Goal: Information Seeking & Learning: Learn about a topic

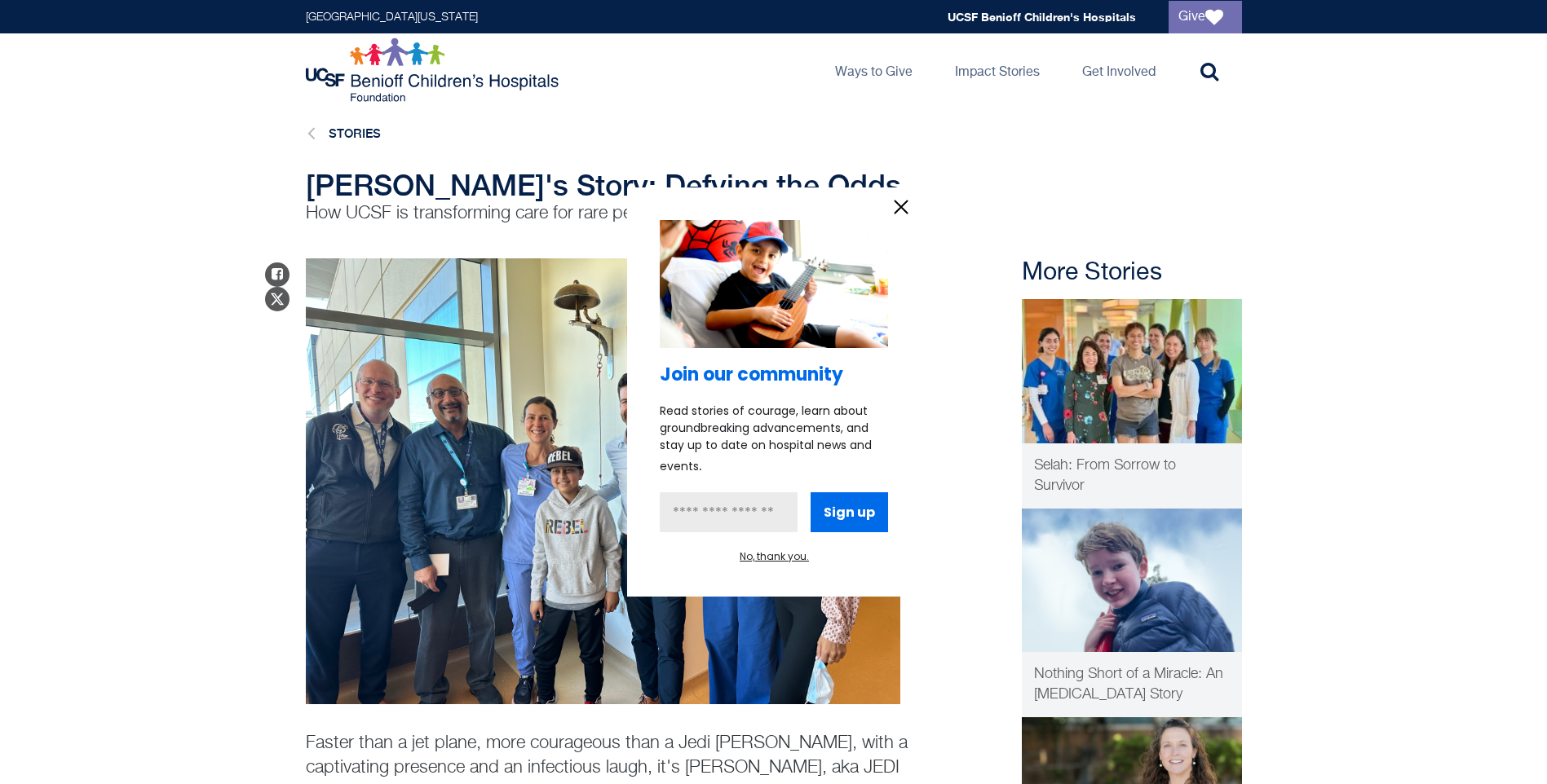
click at [901, 204] on icon "information" at bounding box center [901, 207] width 24 height 24
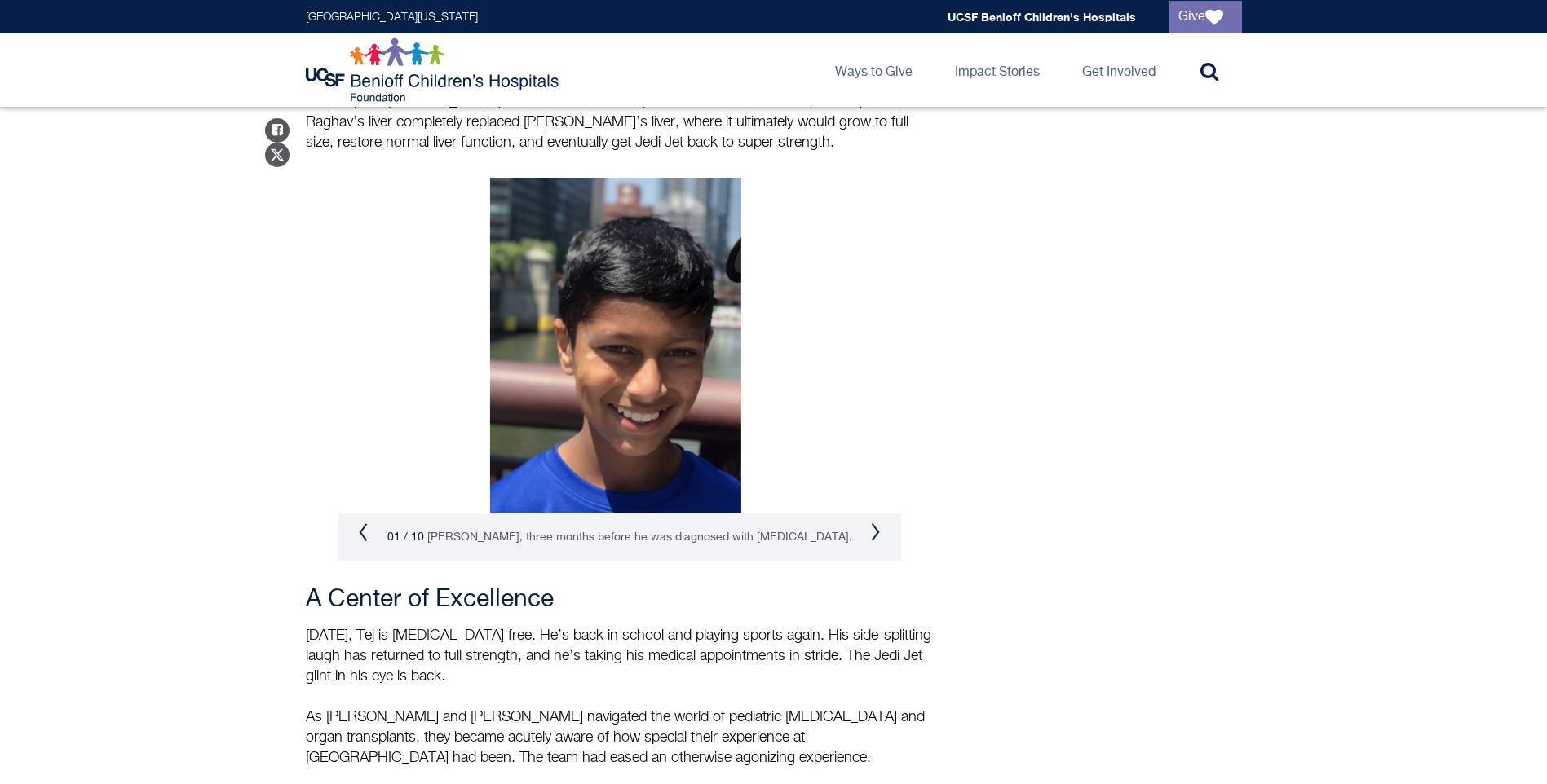
scroll to position [2038, 0]
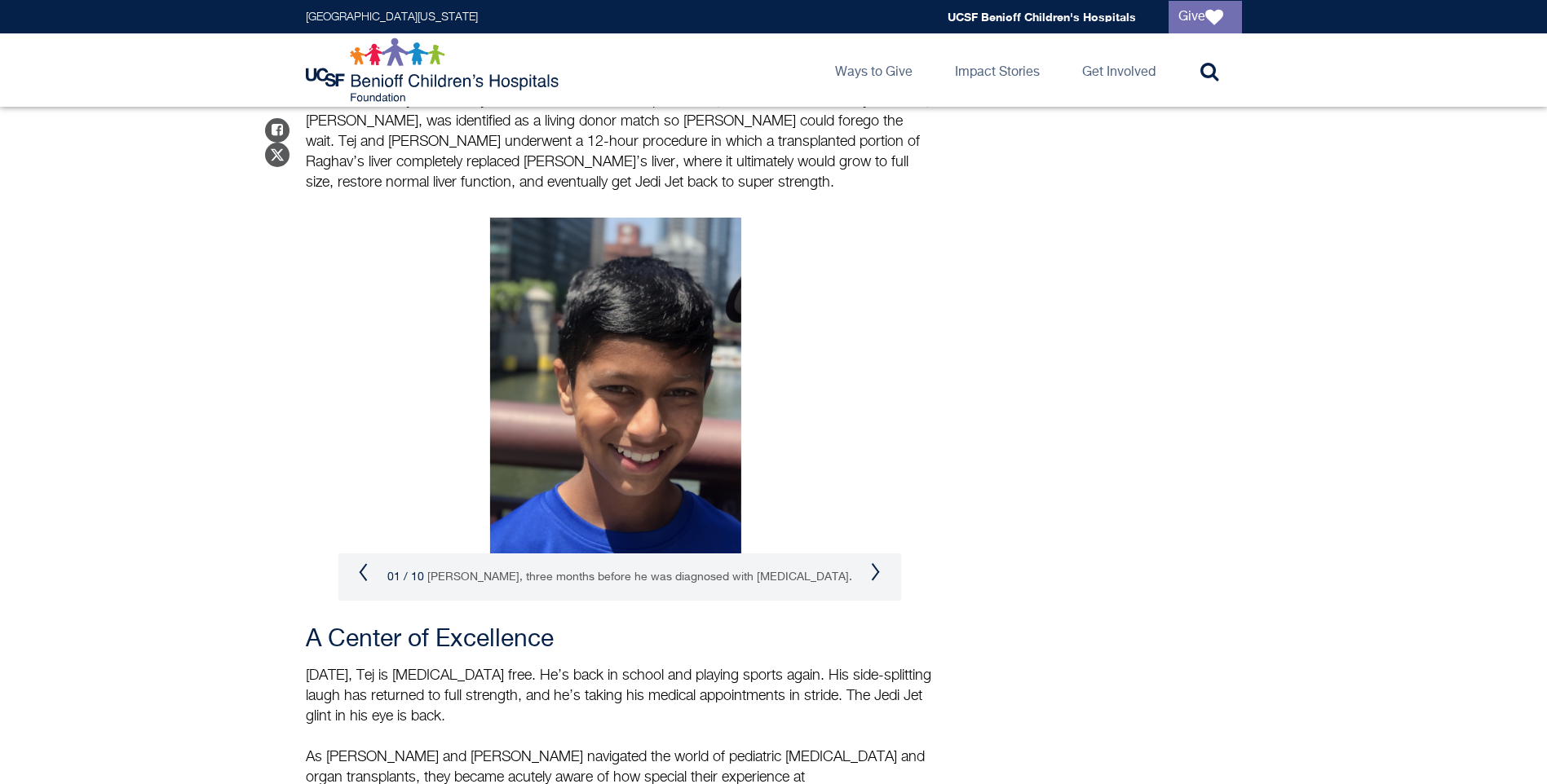
click at [876, 563] on button "Next" at bounding box center [876, 572] width 9 height 20
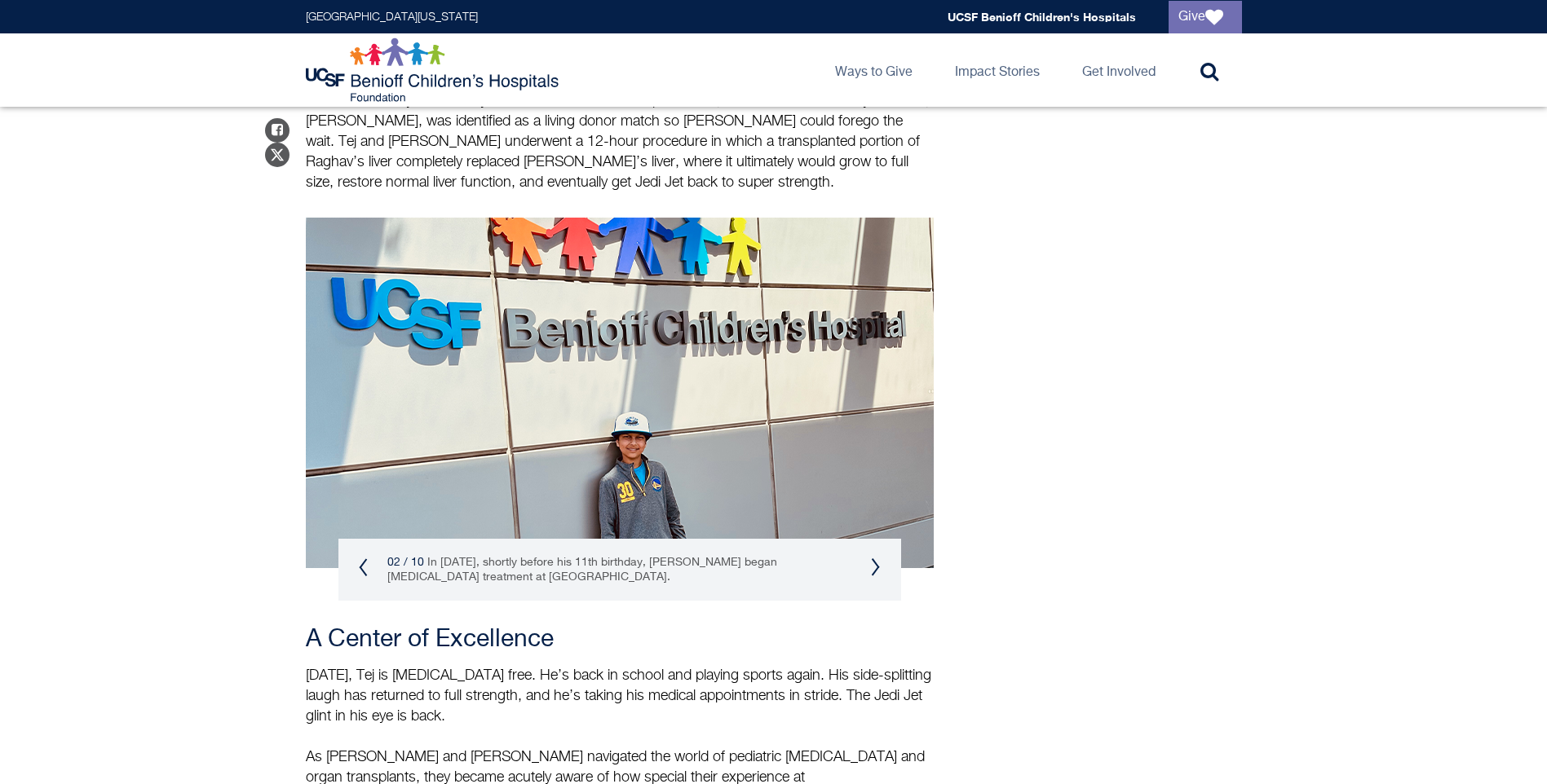
click at [876, 557] on button "Next" at bounding box center [876, 567] width 9 height 20
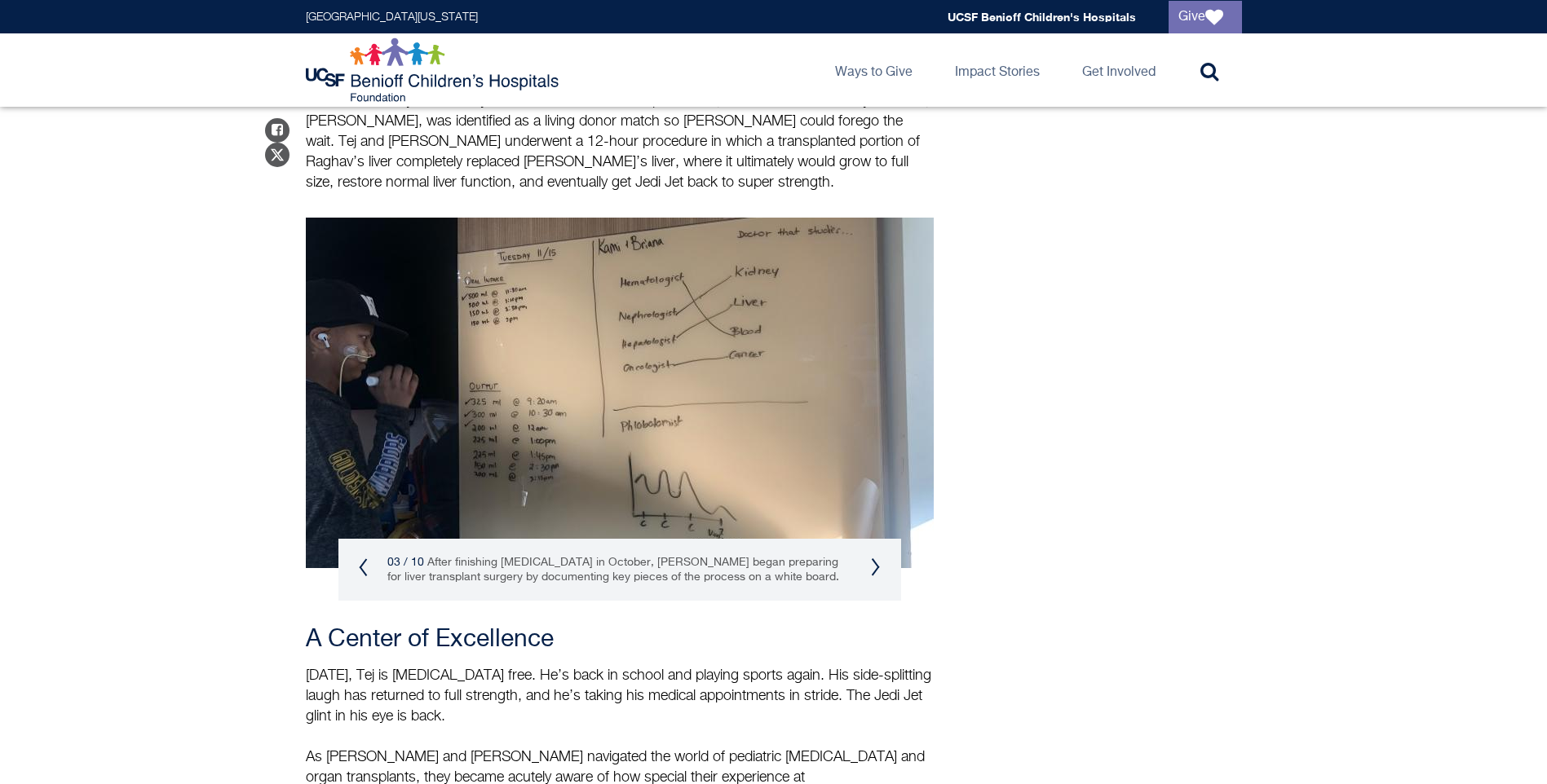
click at [876, 557] on button "Next" at bounding box center [876, 567] width 9 height 20
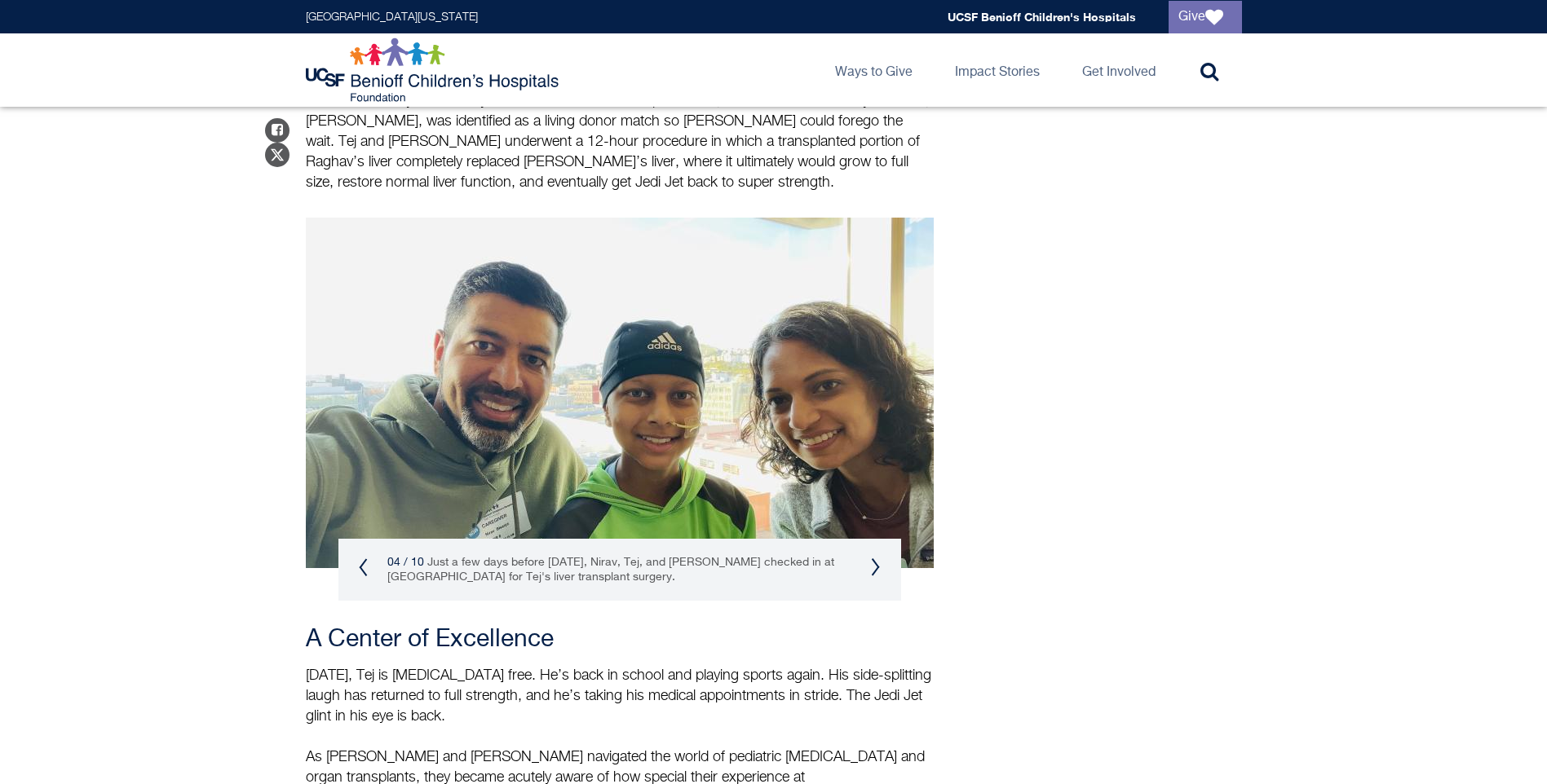
click at [876, 557] on button "Next" at bounding box center [876, 567] width 9 height 20
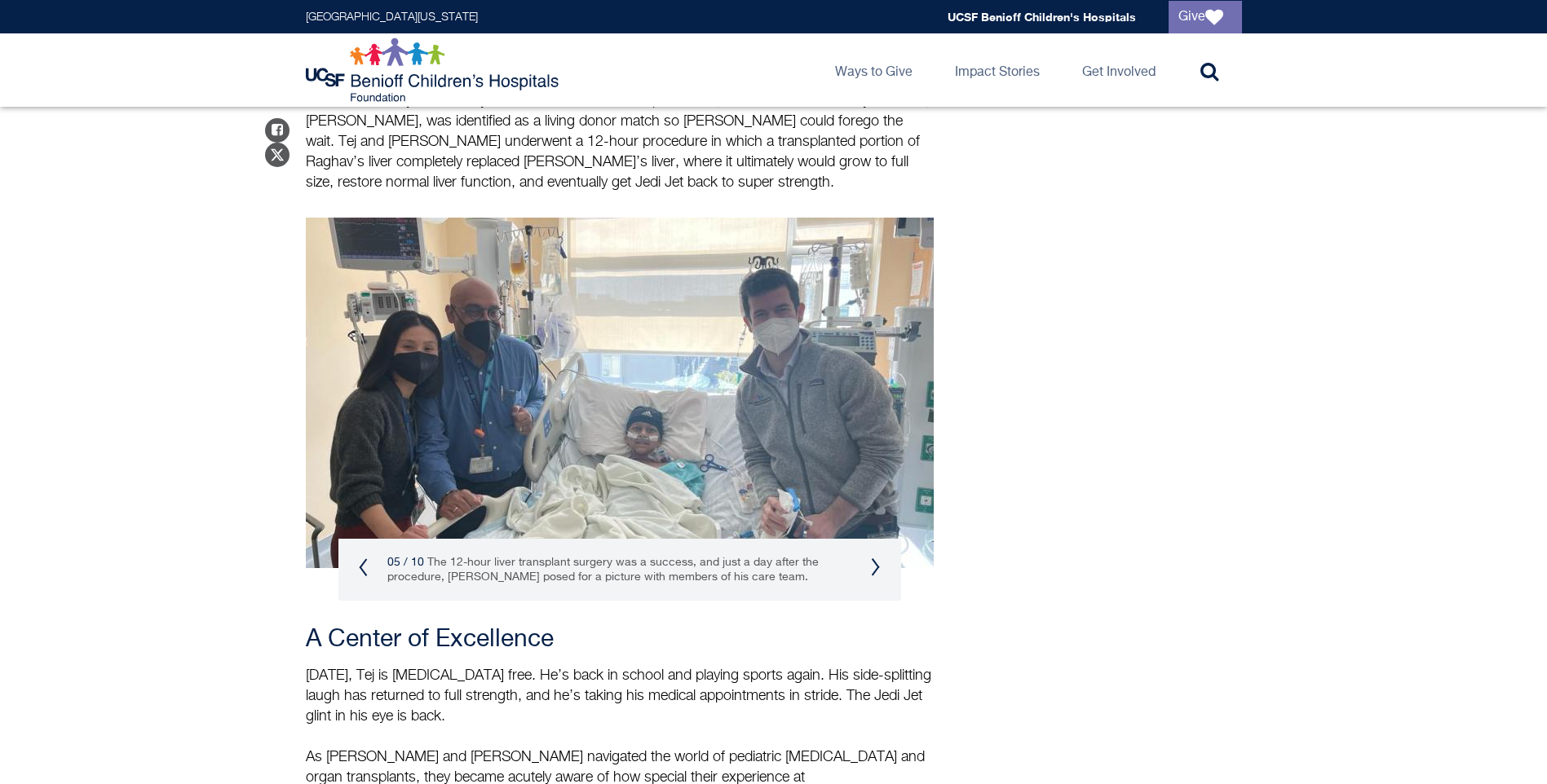
click at [876, 557] on button "Next" at bounding box center [876, 567] width 9 height 20
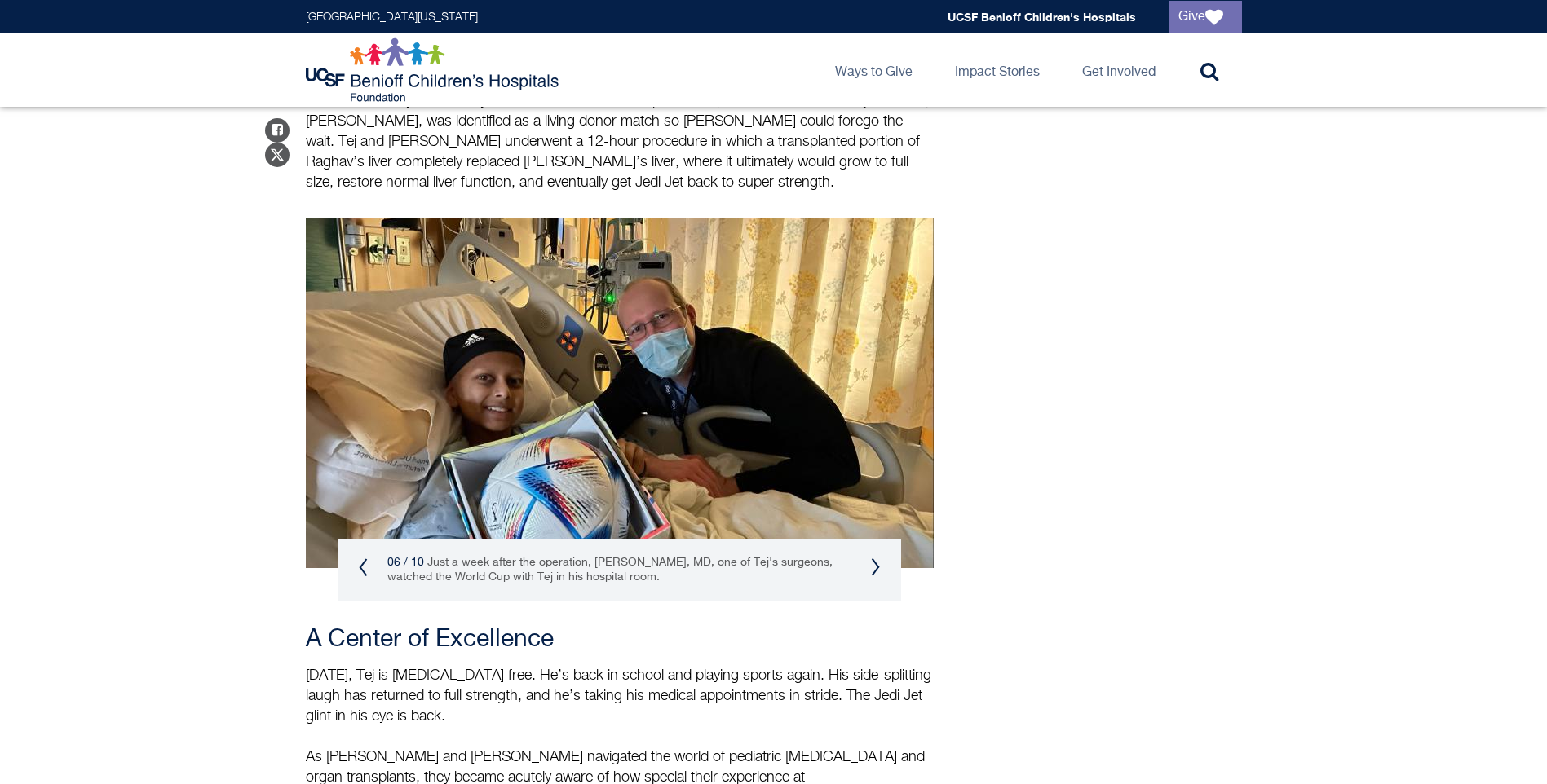
click at [874, 557] on button "Next" at bounding box center [876, 567] width 9 height 20
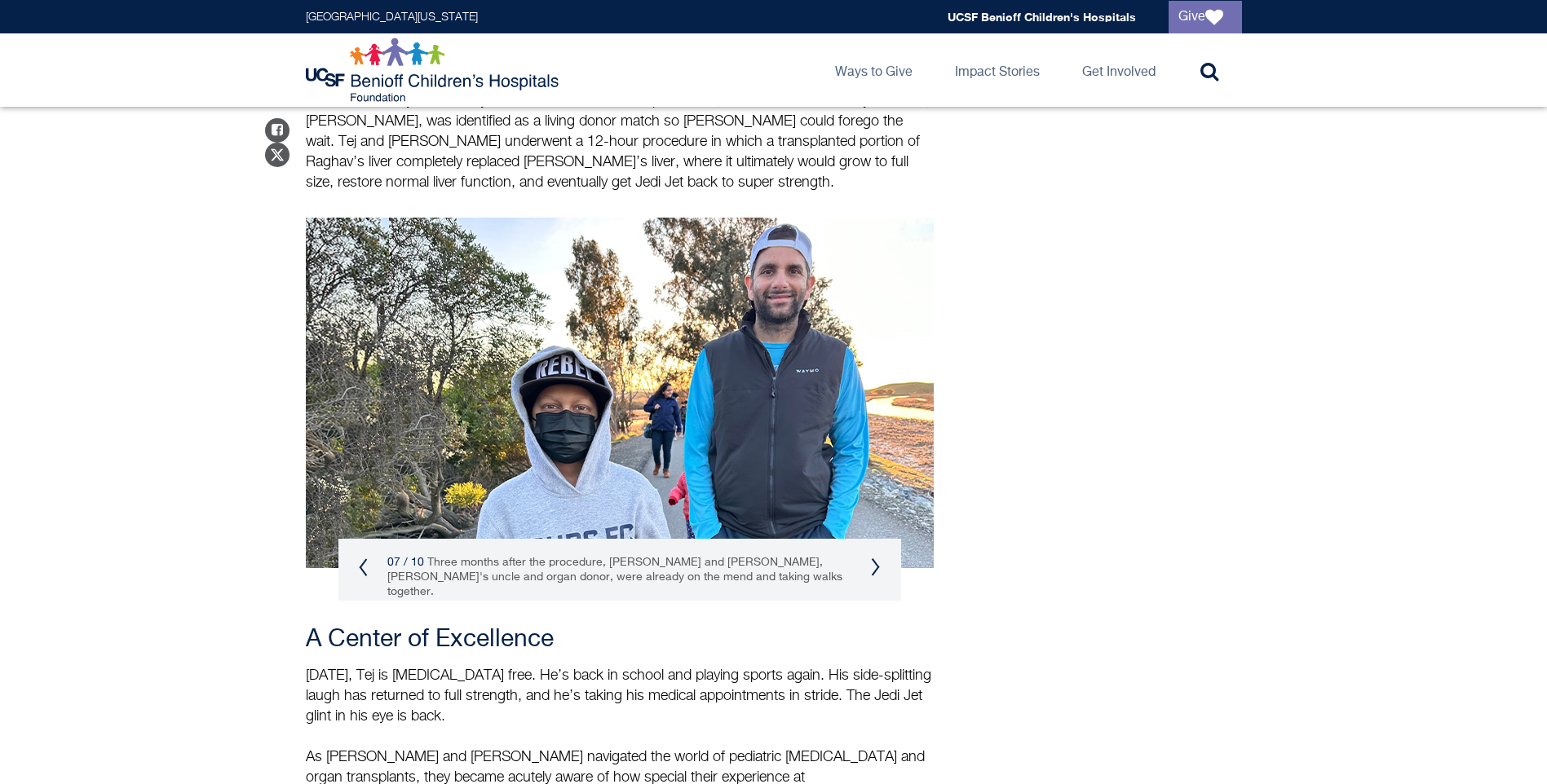
click at [874, 557] on button "Next" at bounding box center [876, 567] width 9 height 20
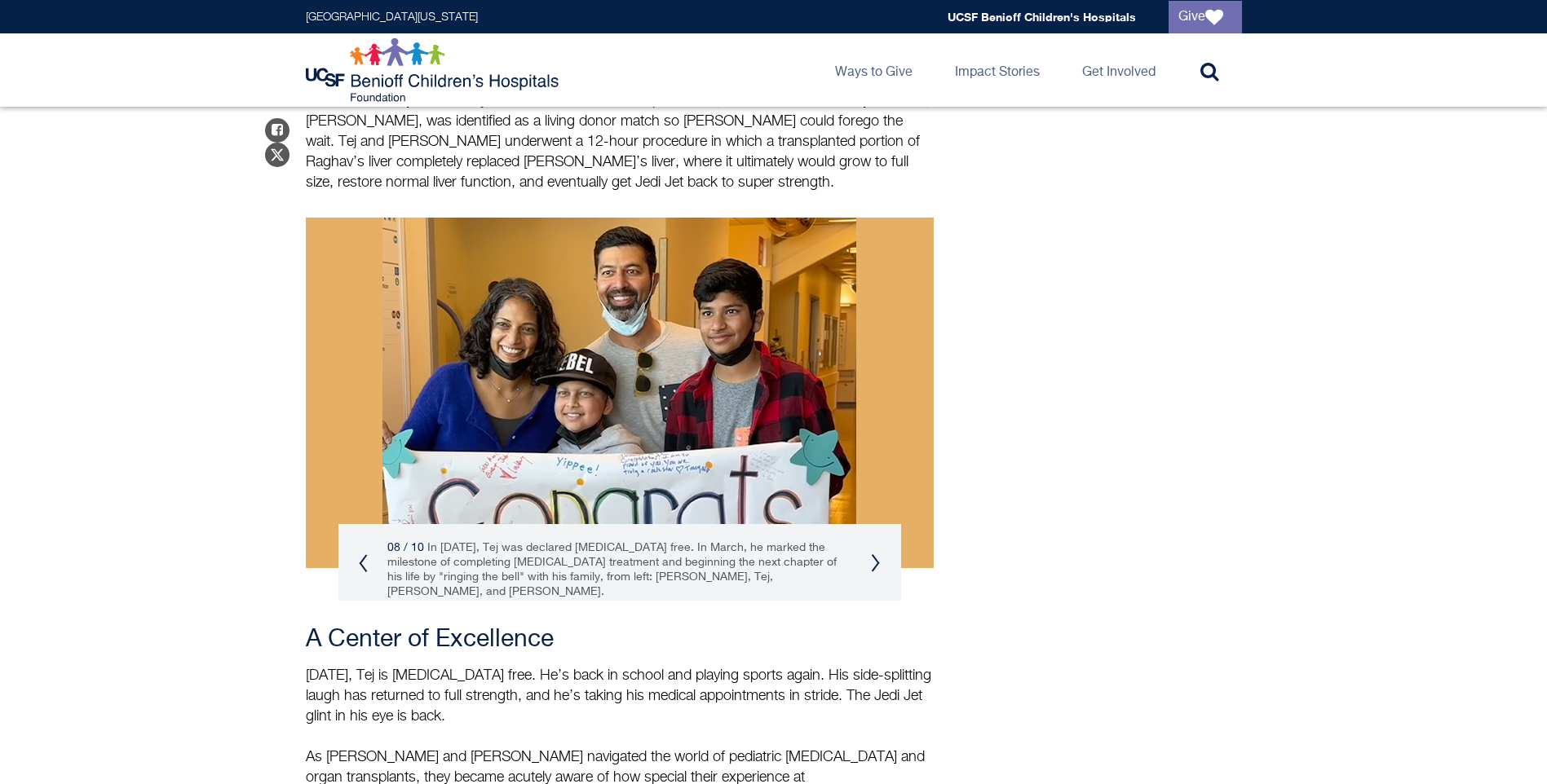
click at [367, 553] on button "Previous" at bounding box center [363, 563] width 9 height 20
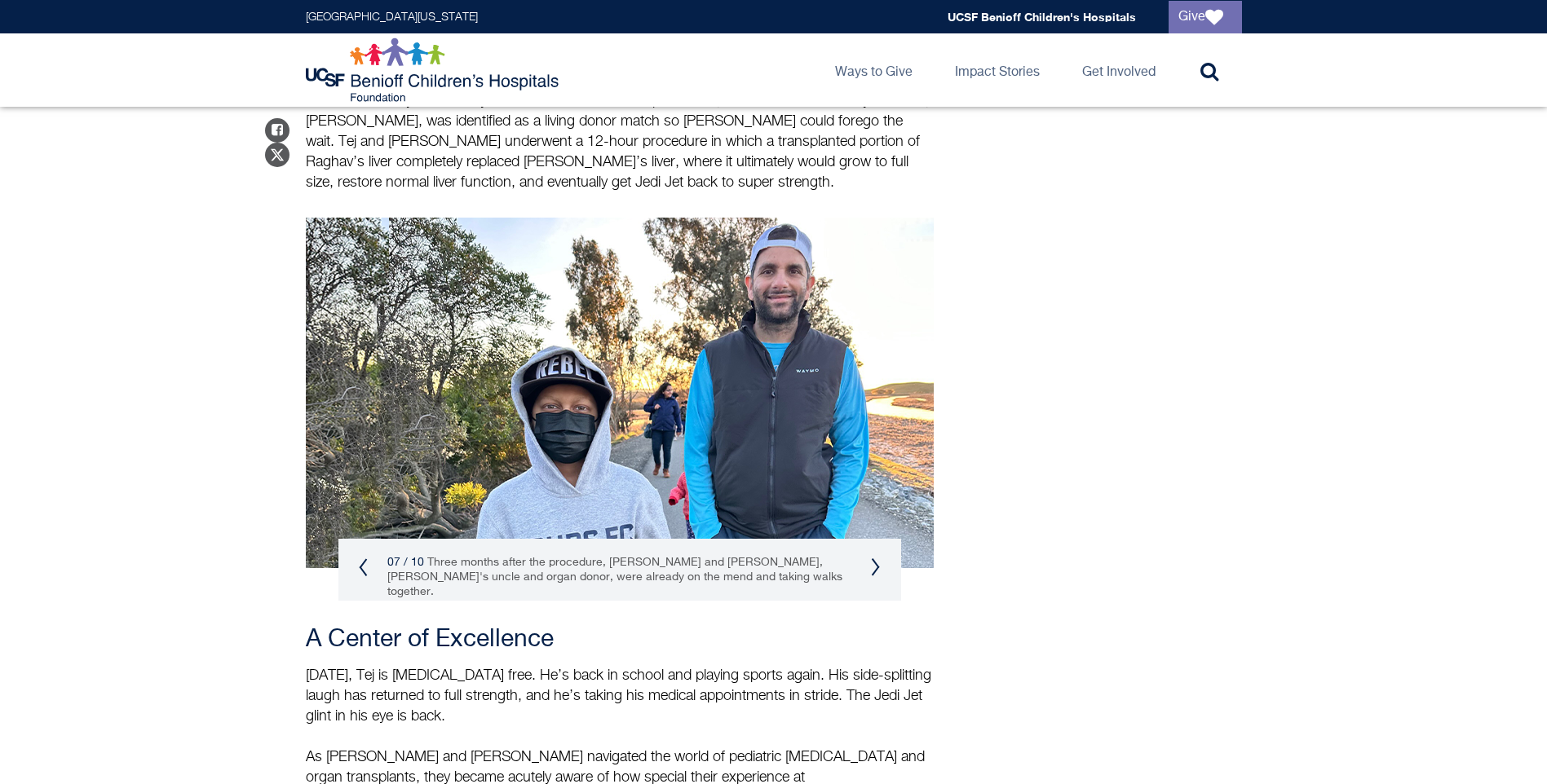
click at [367, 557] on button "Previous" at bounding box center [363, 567] width 9 height 20
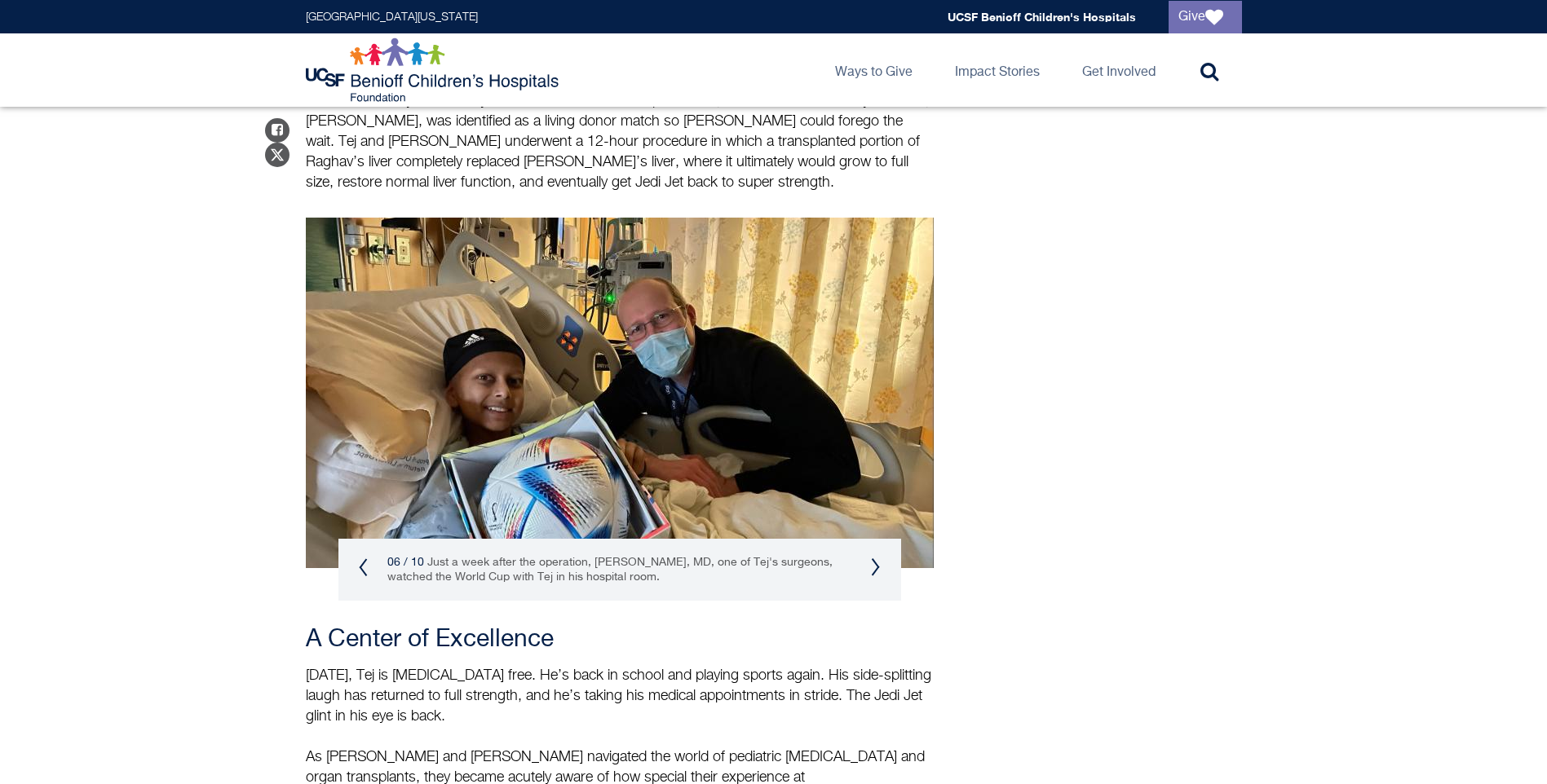
click at [874, 557] on button "Next" at bounding box center [876, 567] width 9 height 20
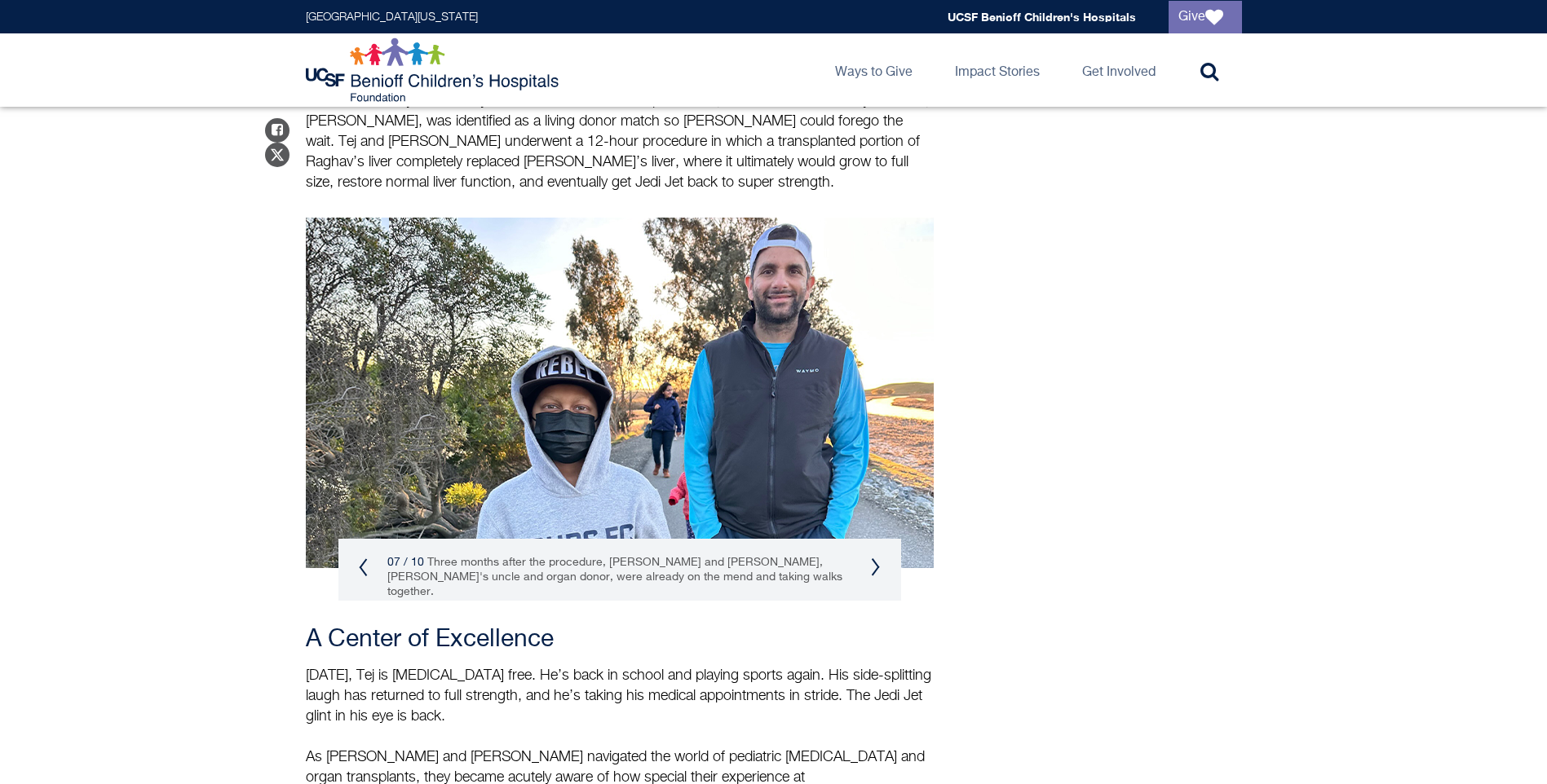
click at [874, 557] on button "Next" at bounding box center [876, 567] width 9 height 20
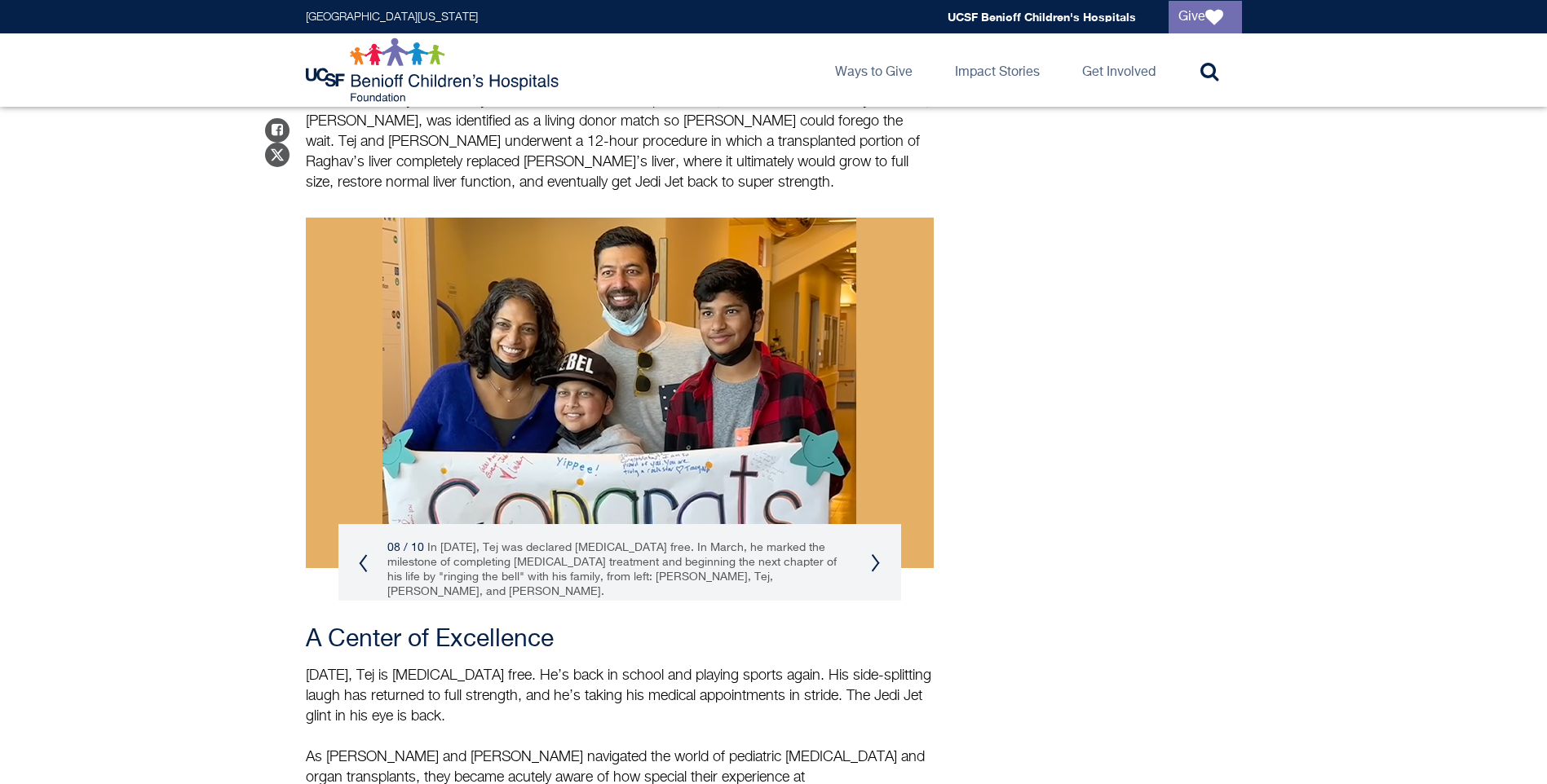
click at [874, 553] on button "Next" at bounding box center [876, 563] width 9 height 20
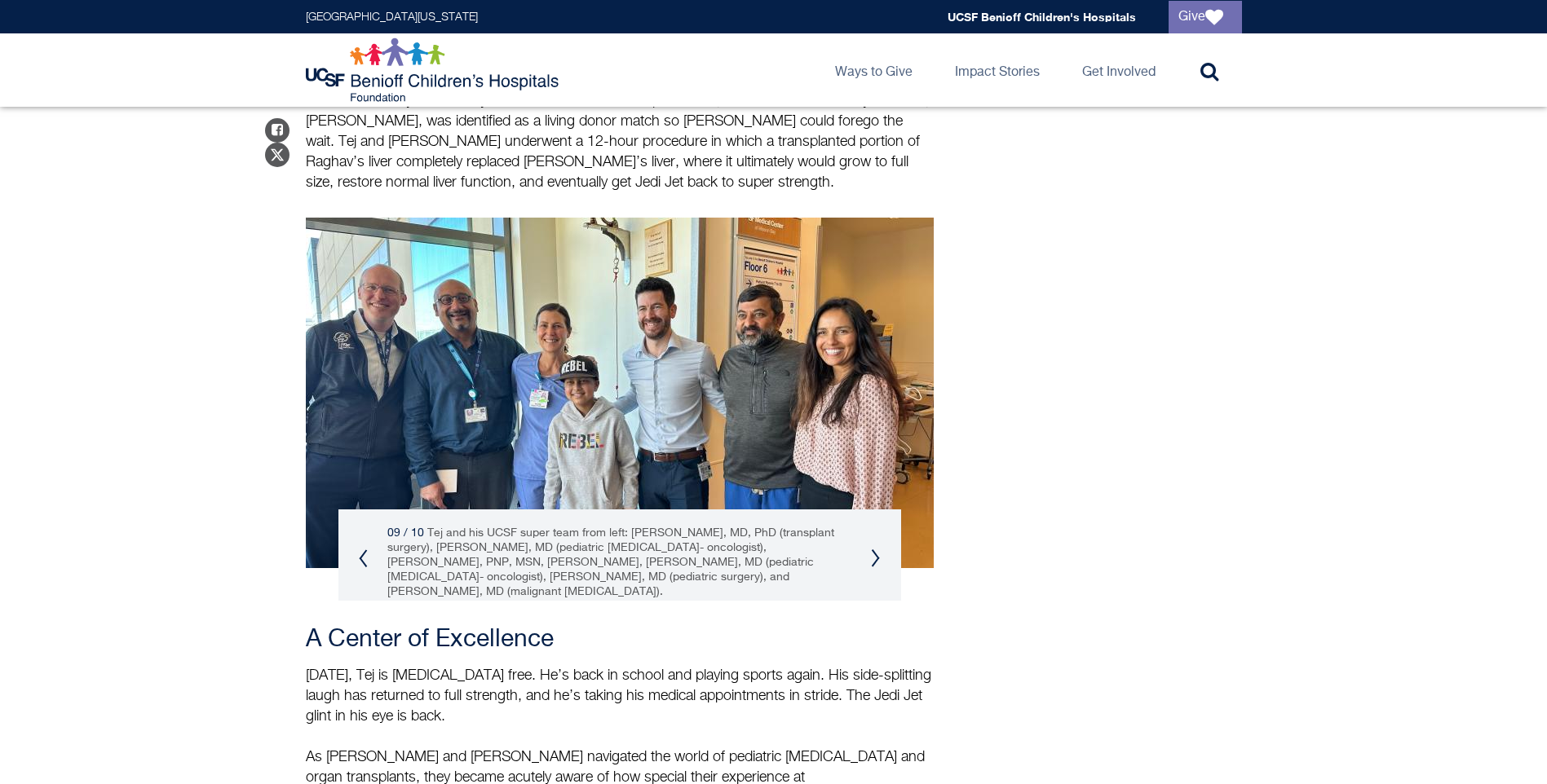
click at [875, 549] on button "Next" at bounding box center [876, 558] width 9 height 20
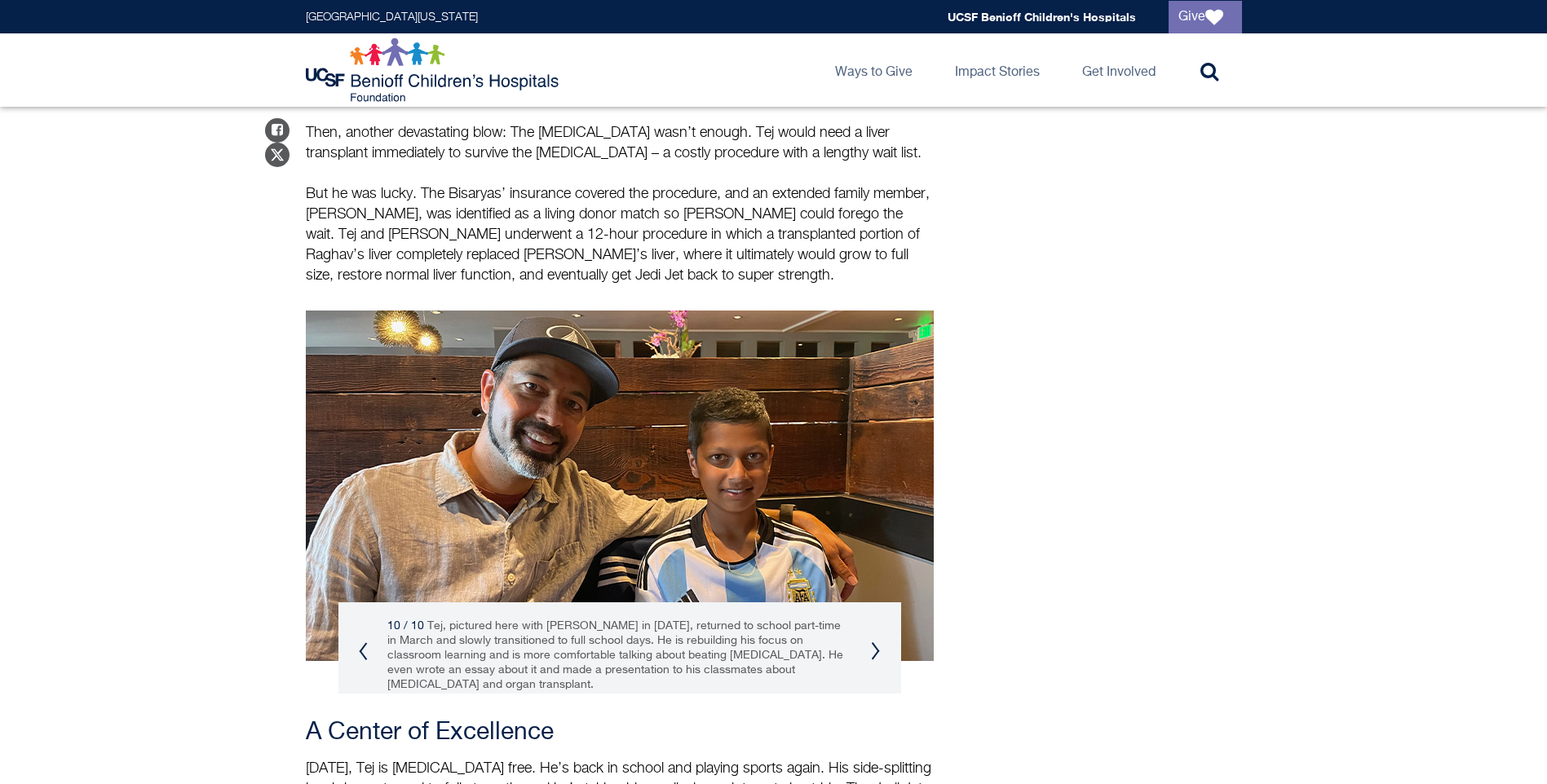
scroll to position [1875, 0]
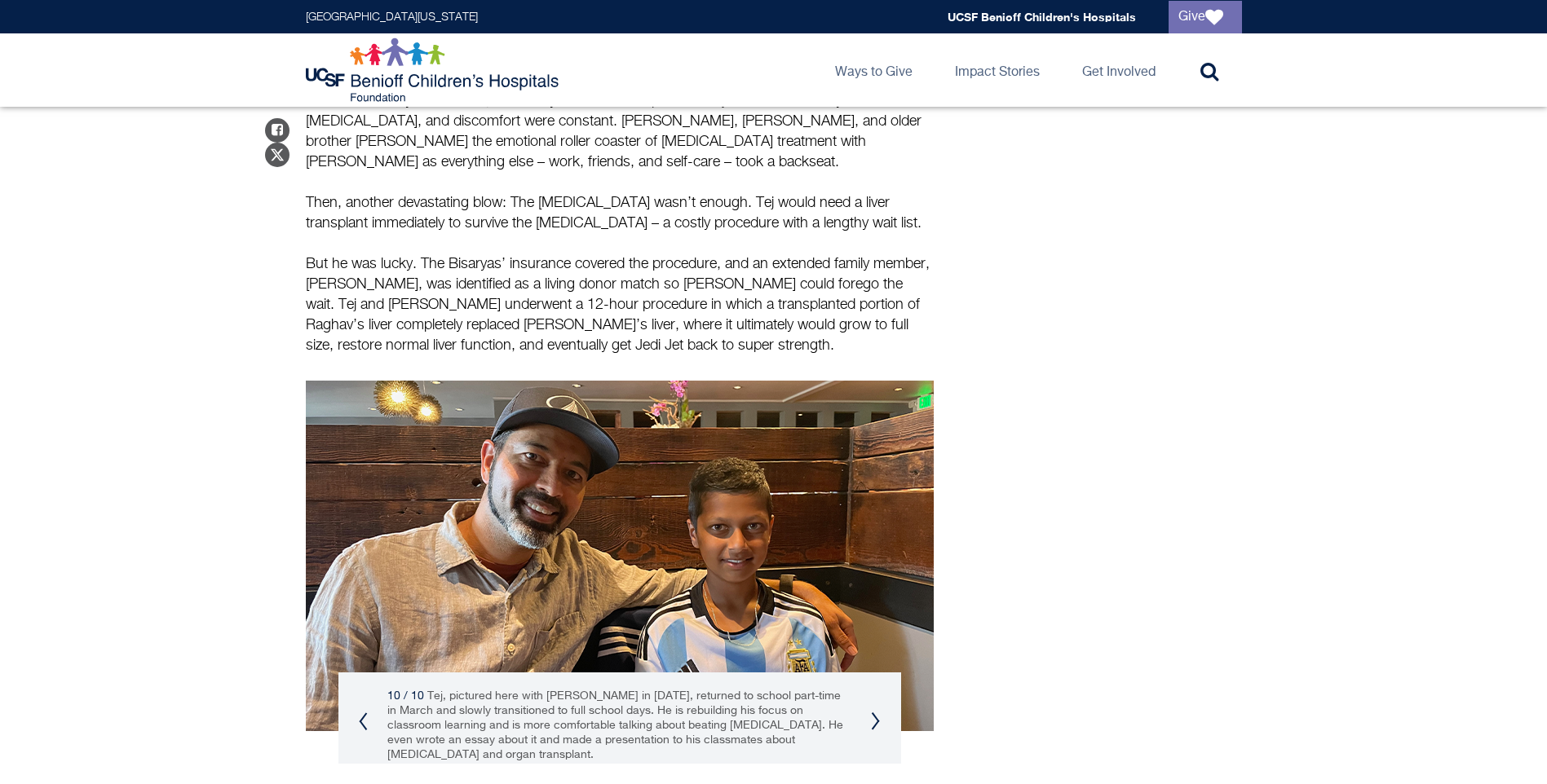
click at [365, 712] on button "Previous" at bounding box center [363, 721] width 9 height 20
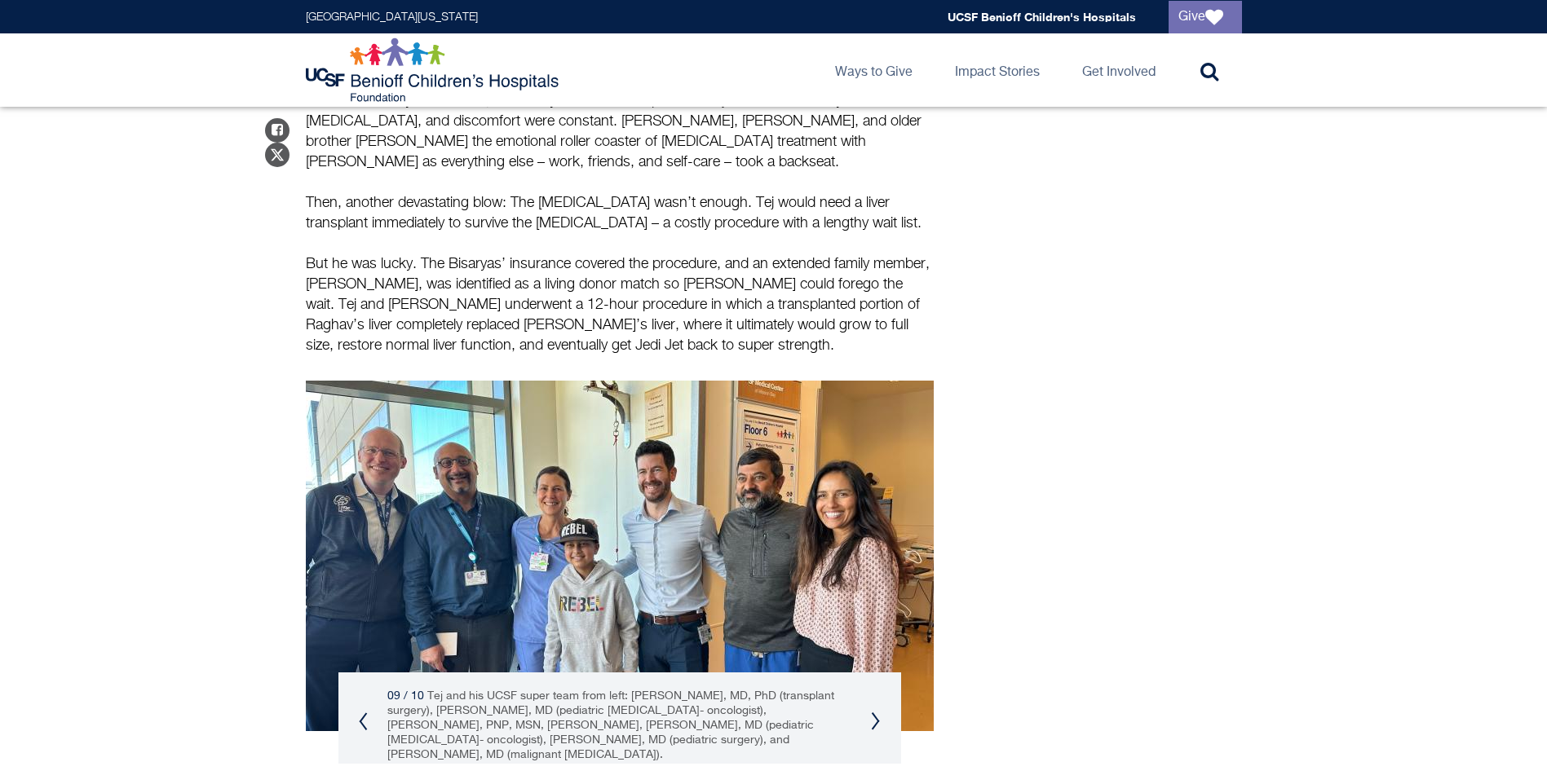
click at [365, 712] on button "Previous" at bounding box center [363, 721] width 9 height 20
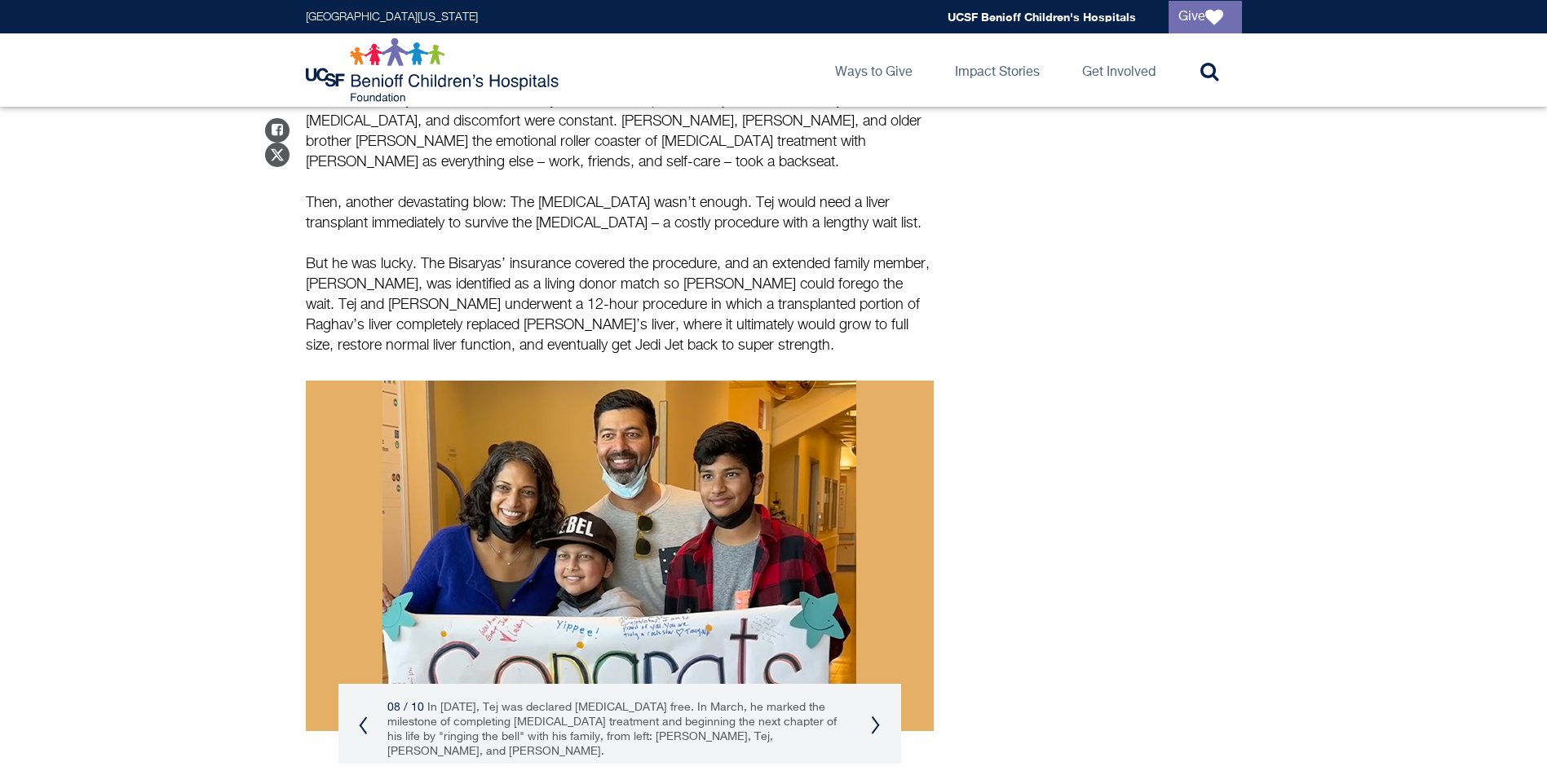
click at [365, 716] on button "Previous" at bounding box center [363, 725] width 9 height 20
click at [362, 717] on button "Previous" at bounding box center [363, 726] width 9 height 20
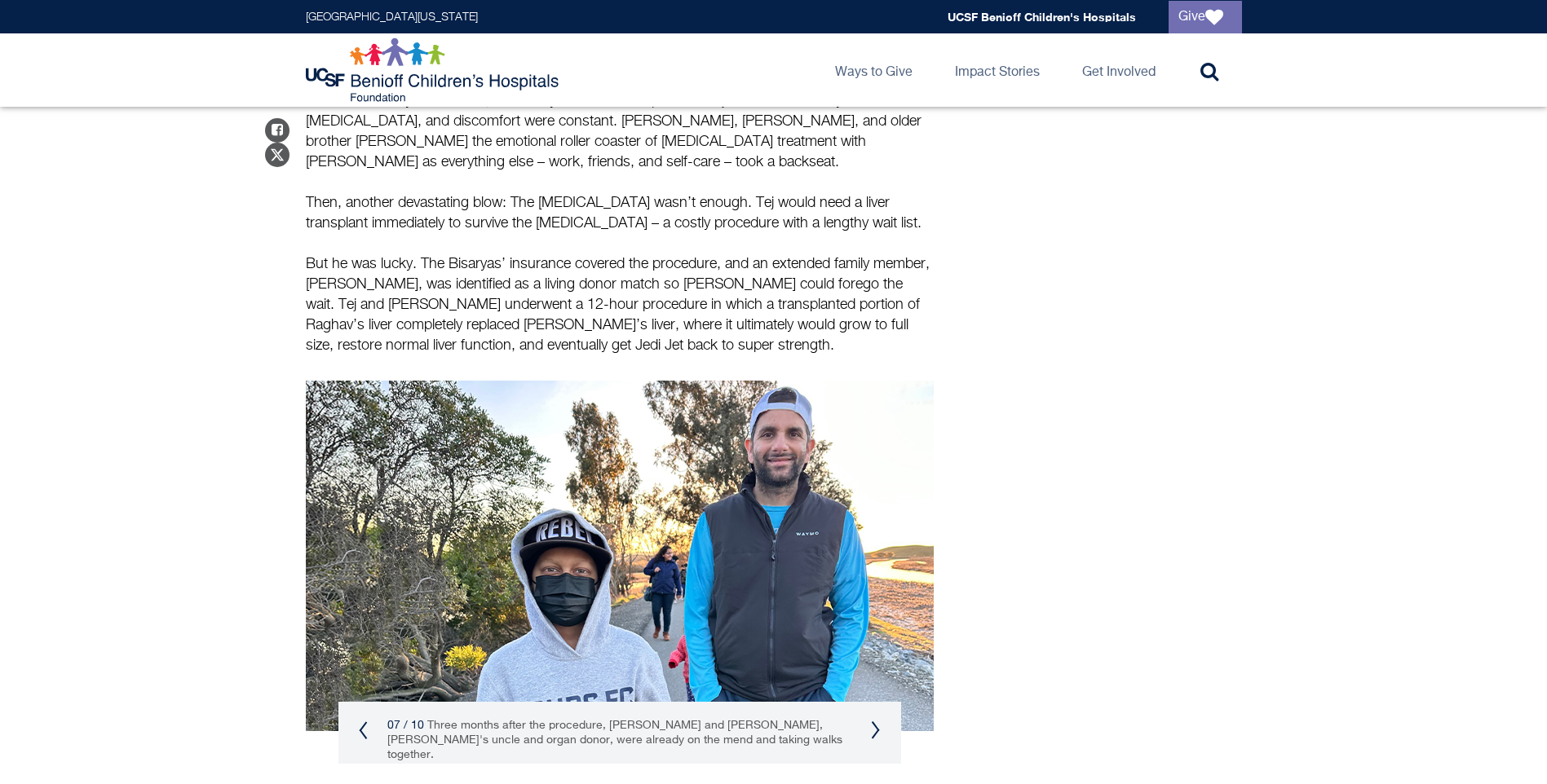
click at [360, 702] on div "07 / 10 Three months after the procedure, [PERSON_NAME] and [PERSON_NAME], [PER…" at bounding box center [620, 740] width 563 height 77
click at [360, 720] on button "Previous" at bounding box center [363, 730] width 9 height 20
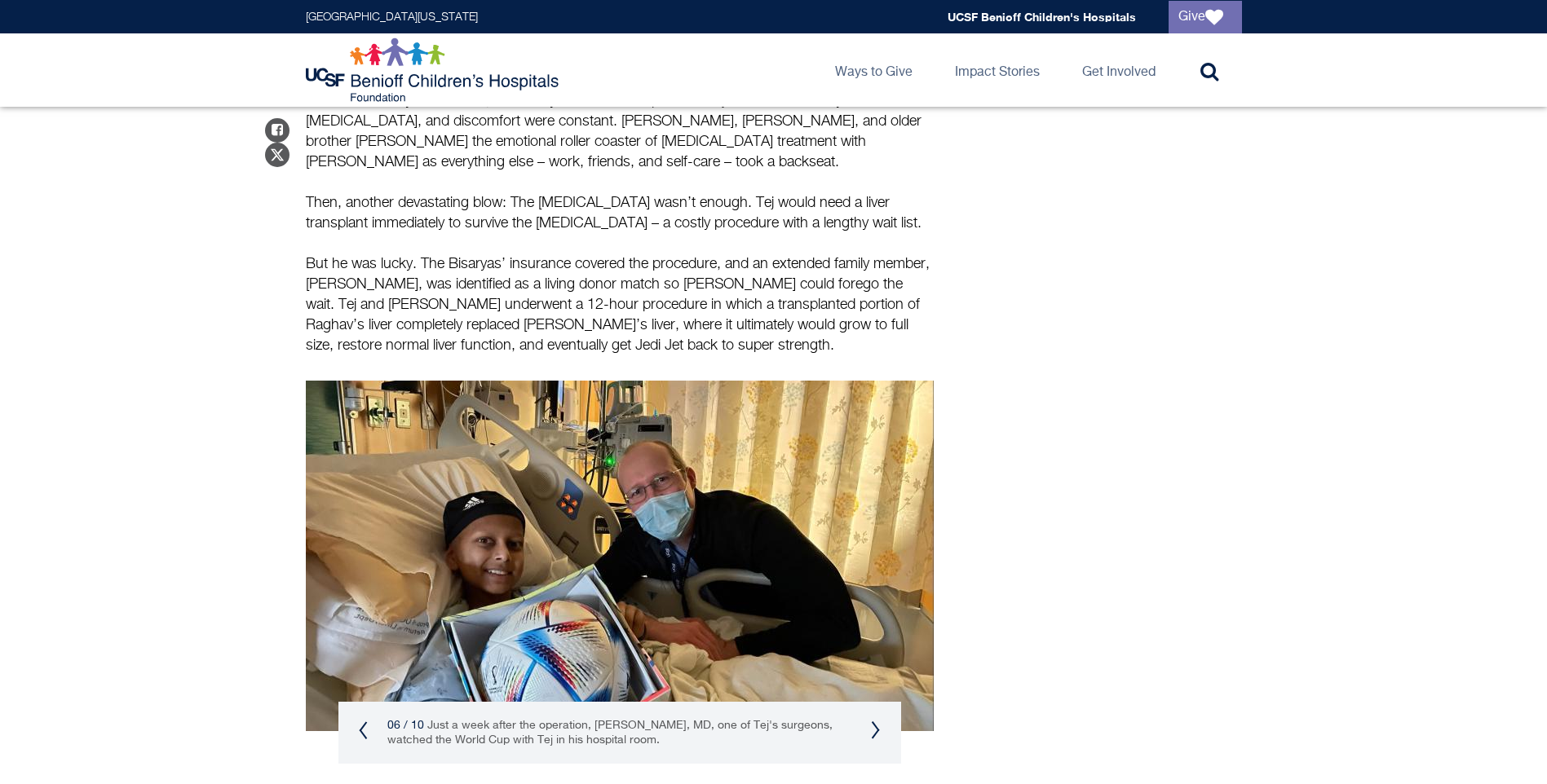
click at [360, 720] on button "Previous" at bounding box center [363, 730] width 9 height 20
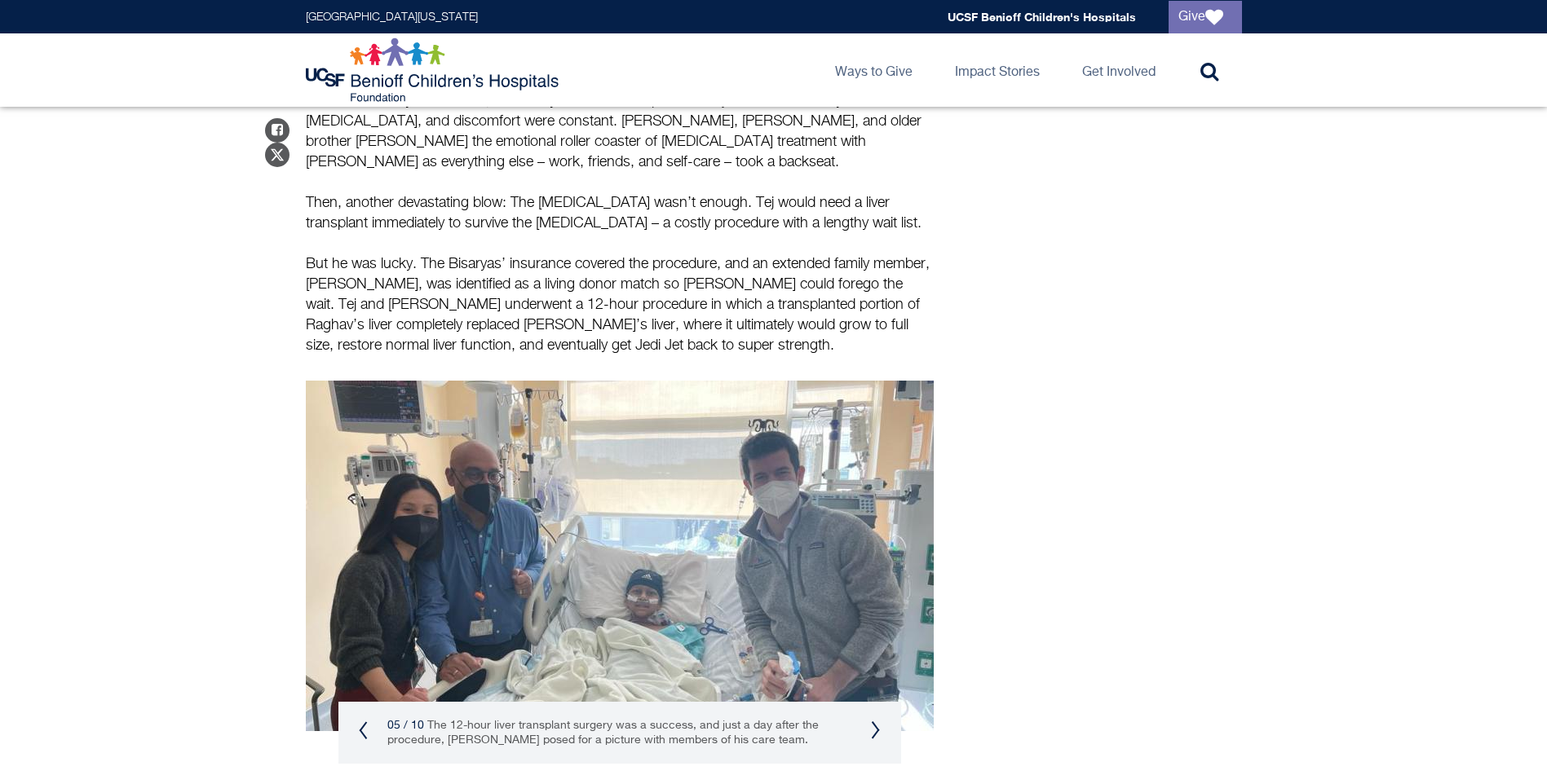
click at [360, 720] on button "Previous" at bounding box center [363, 730] width 9 height 20
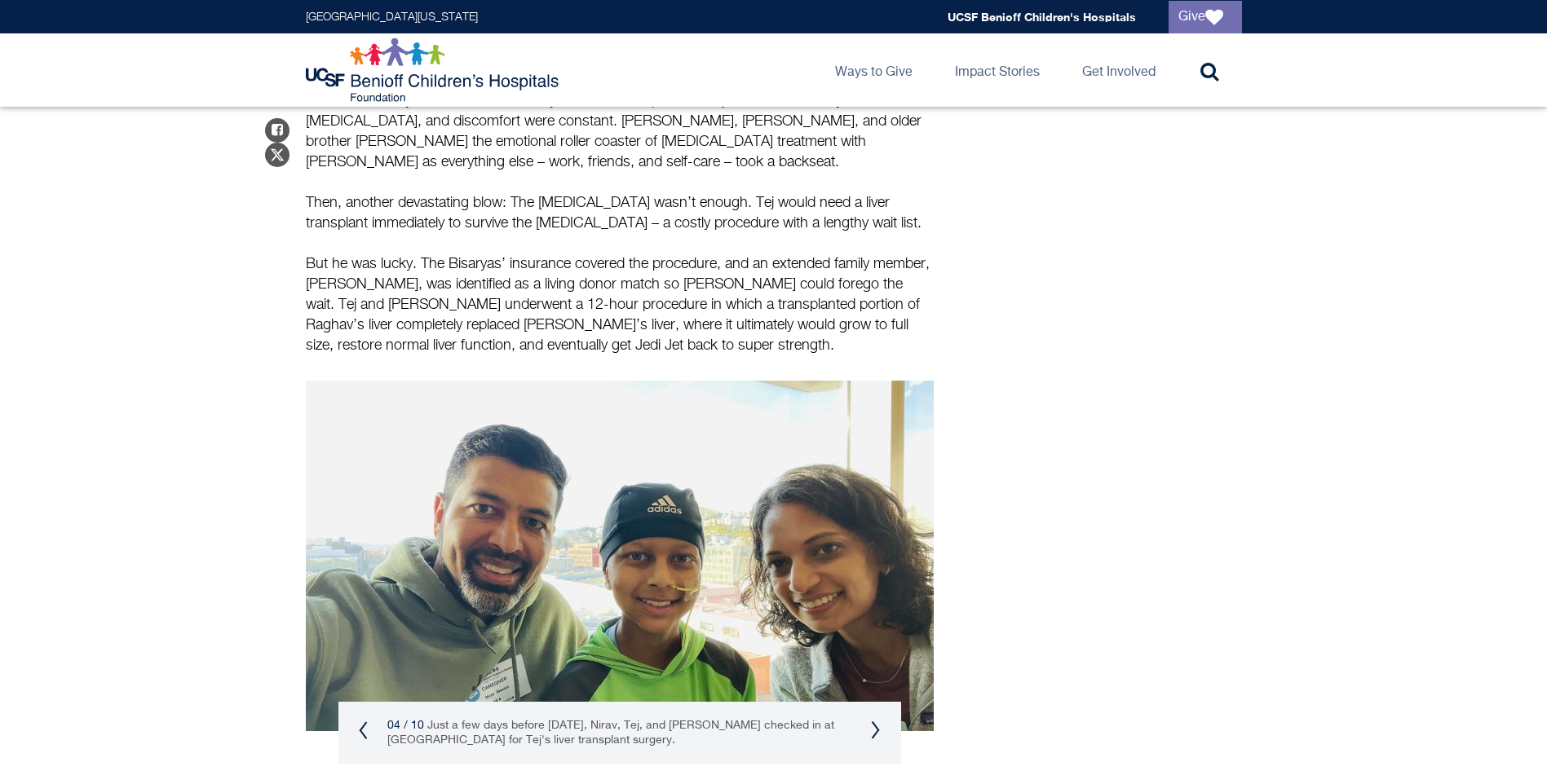
click at [360, 720] on button "Previous" at bounding box center [363, 730] width 9 height 20
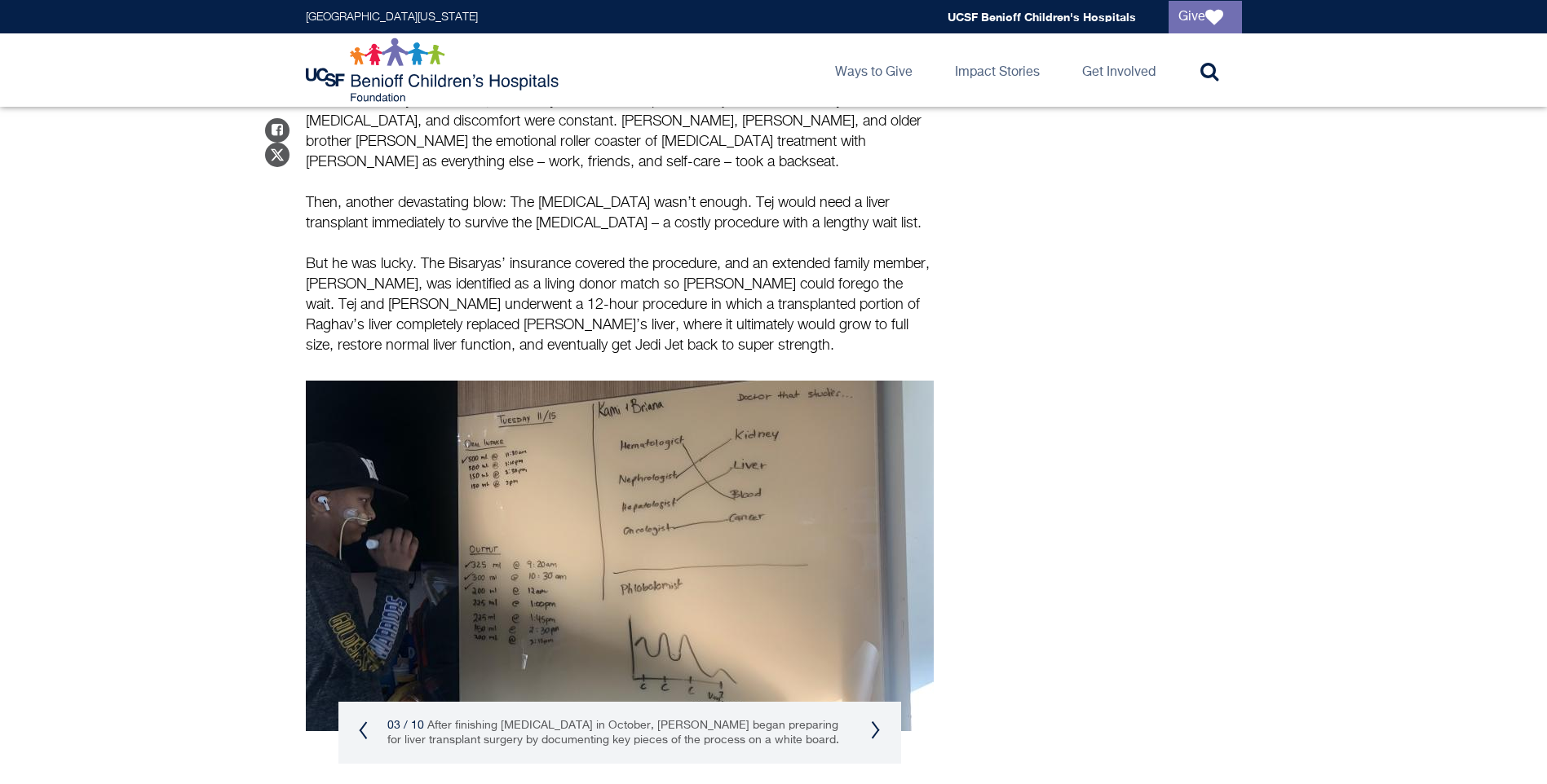
click at [360, 720] on button "Previous" at bounding box center [363, 730] width 9 height 20
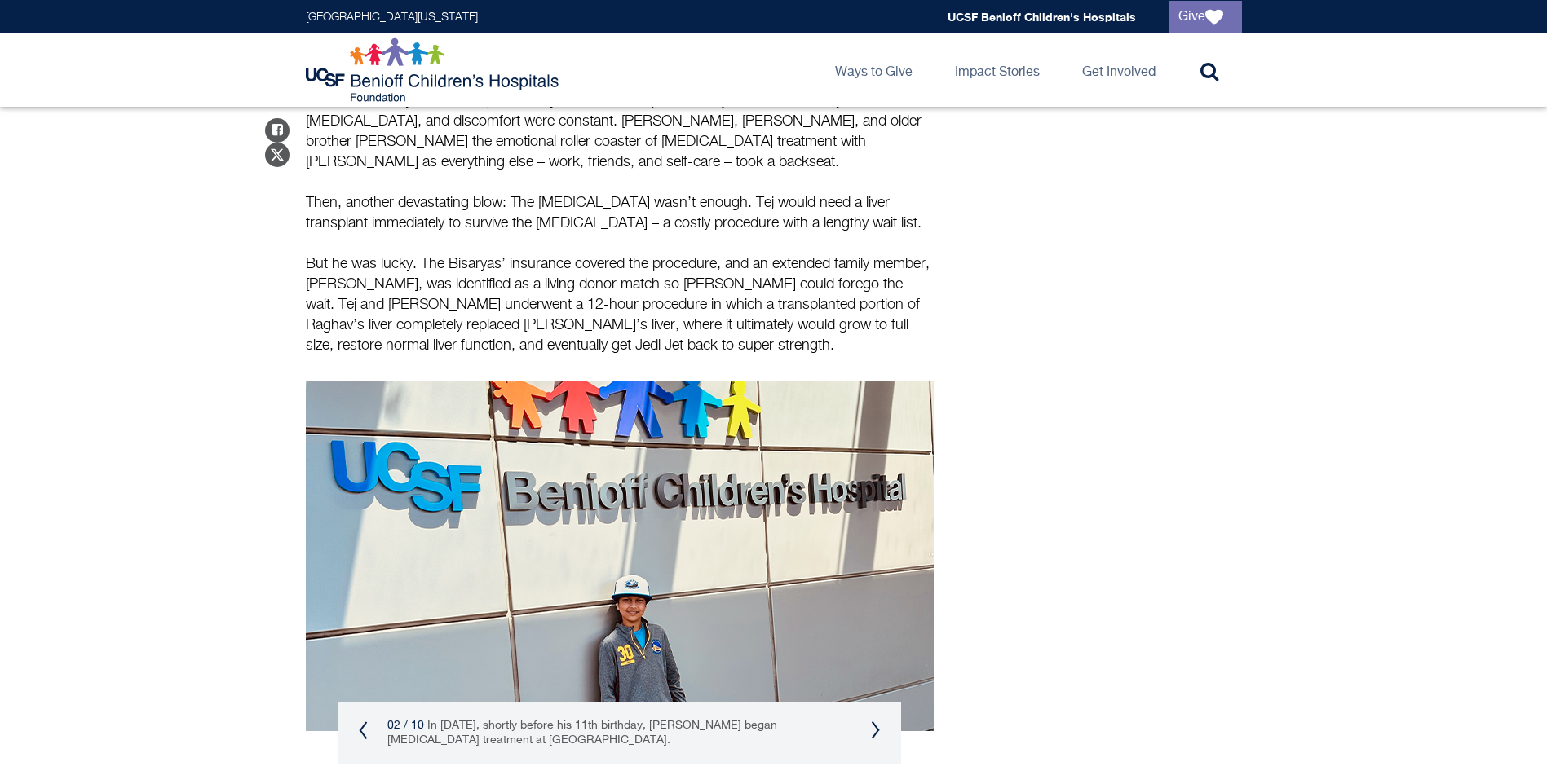
click at [360, 720] on button "Previous" at bounding box center [363, 730] width 9 height 20
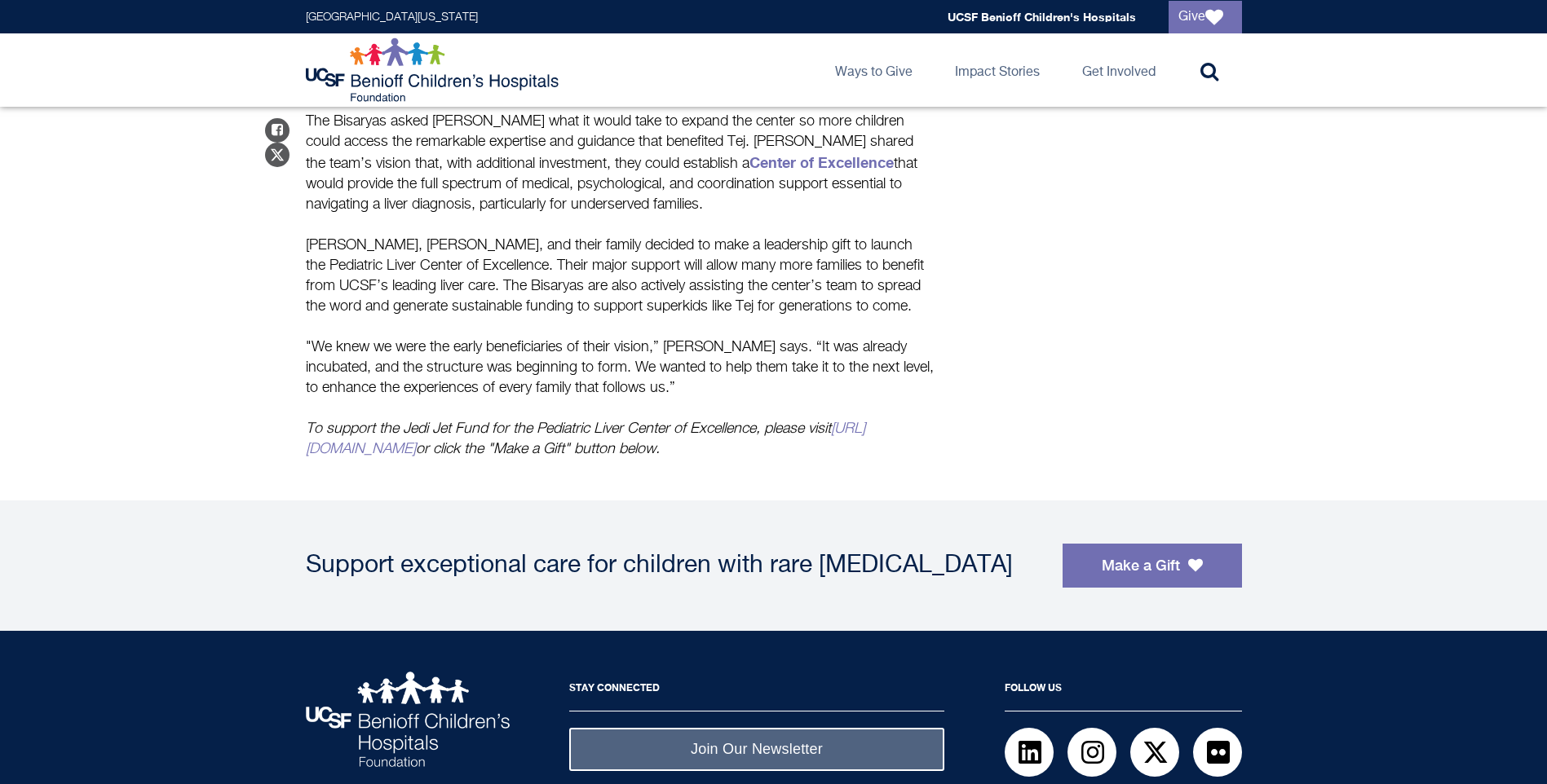
scroll to position [2758, 0]
